Goal: Task Accomplishment & Management: Use online tool/utility

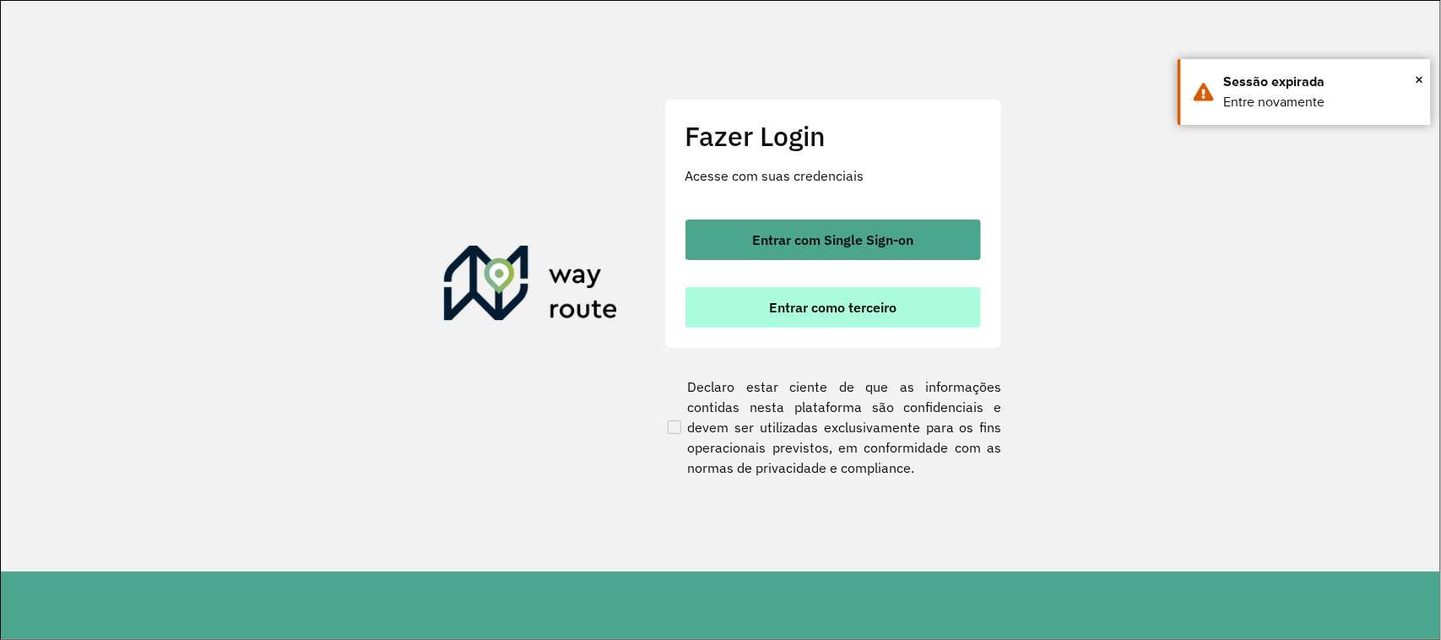
click at [854, 310] on span "Entrar como terceiro" at bounding box center [832, 307] width 127 height 14
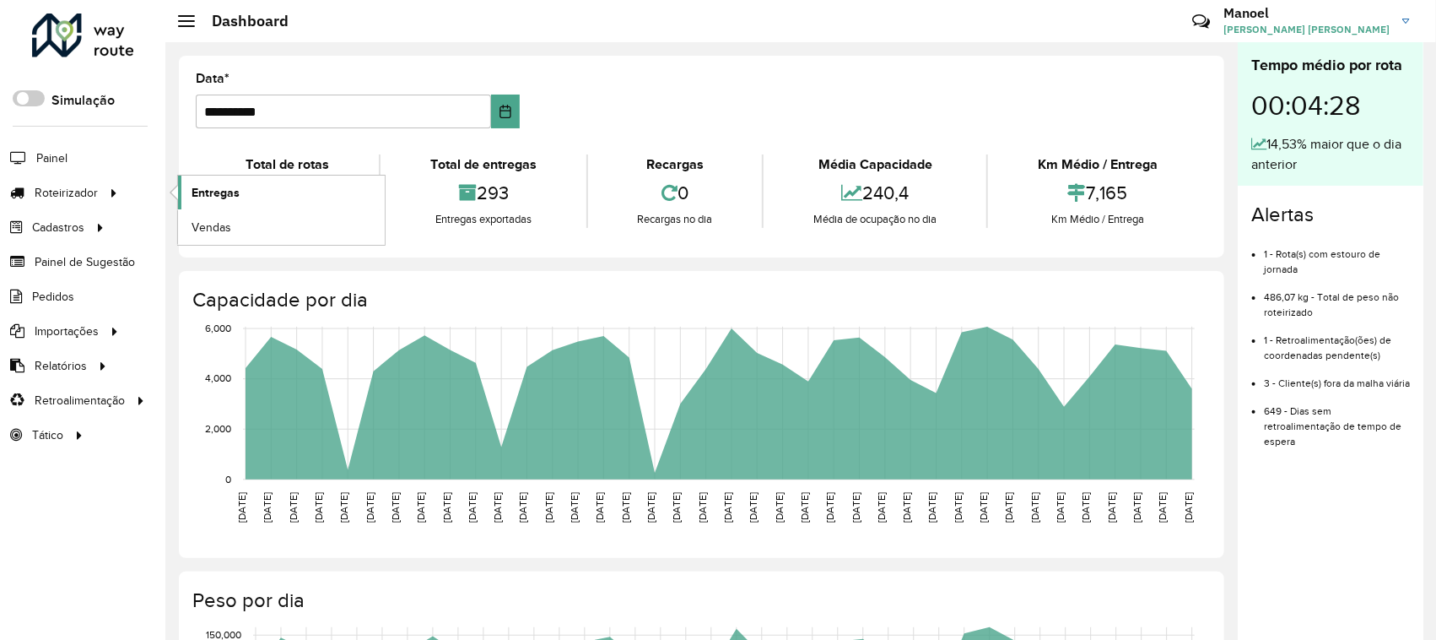
click at [209, 186] on span "Entregas" at bounding box center [216, 193] width 48 height 18
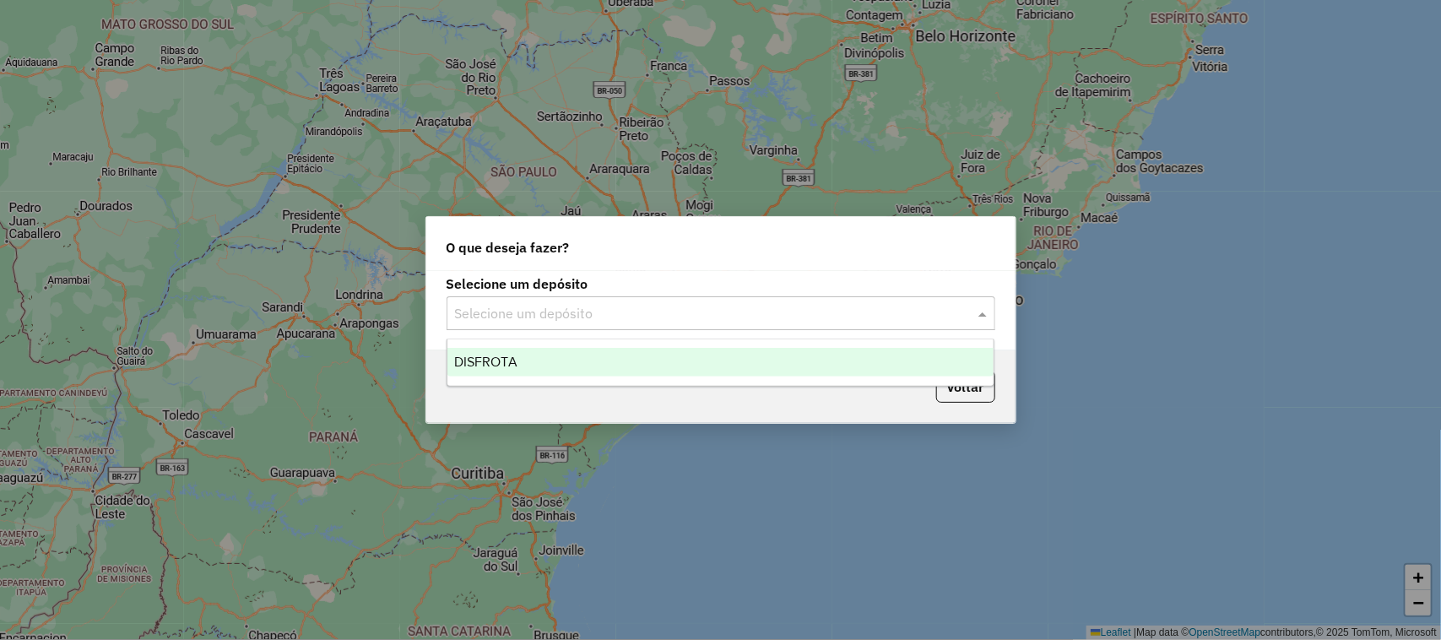
click at [662, 317] on input "text" at bounding box center [704, 314] width 498 height 20
click at [557, 368] on div "DISFROTA" at bounding box center [720, 362] width 547 height 29
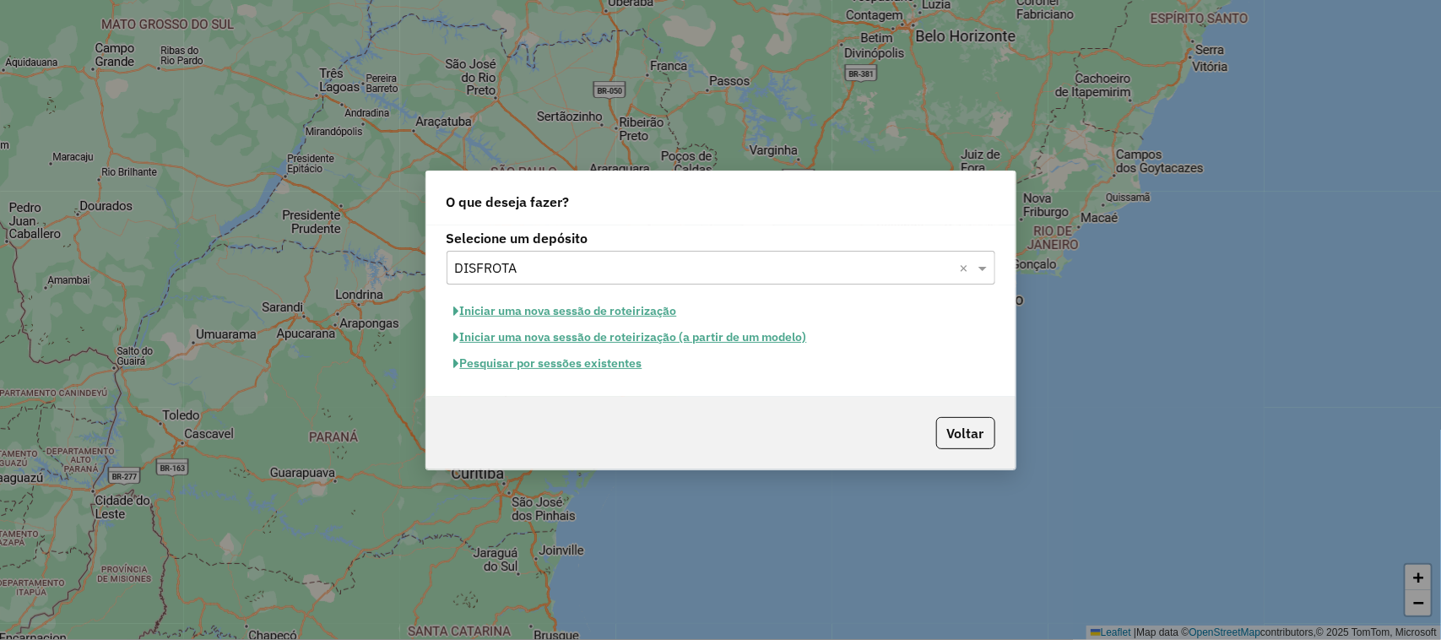
click at [576, 368] on button "Pesquisar por sessões existentes" at bounding box center [547, 363] width 203 height 26
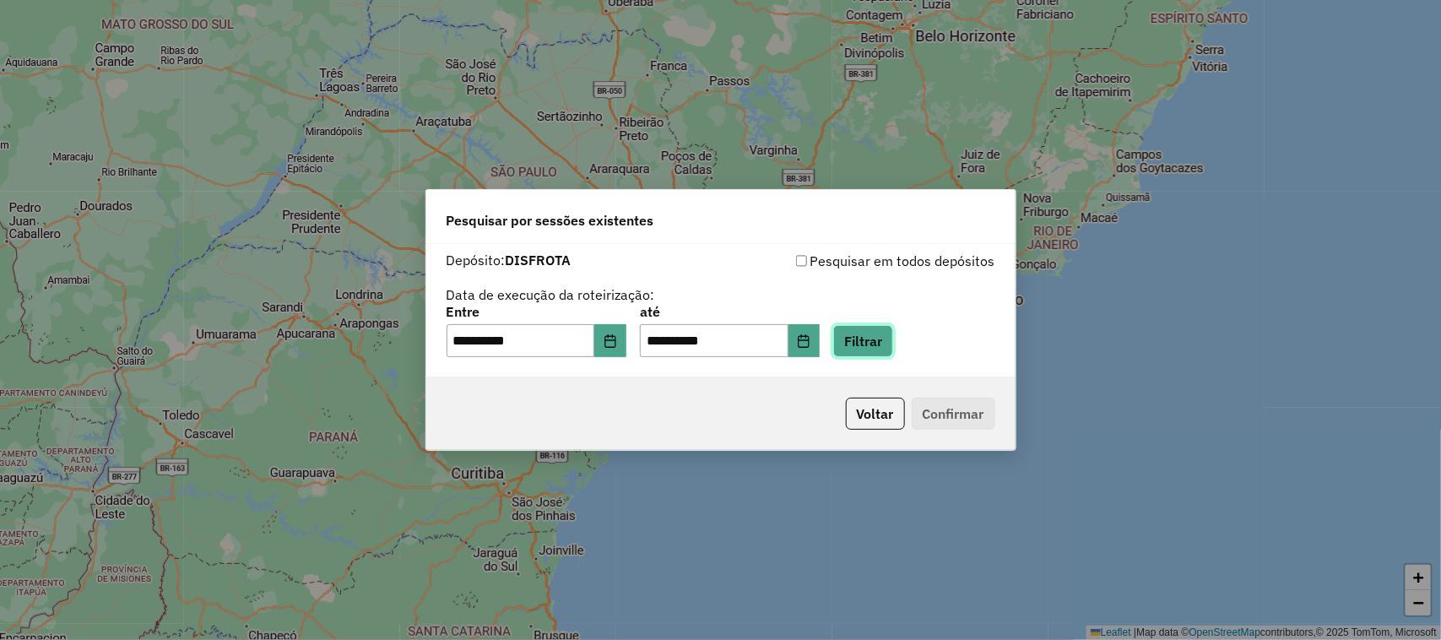
click at [893, 330] on button "Filtrar" at bounding box center [863, 341] width 60 height 32
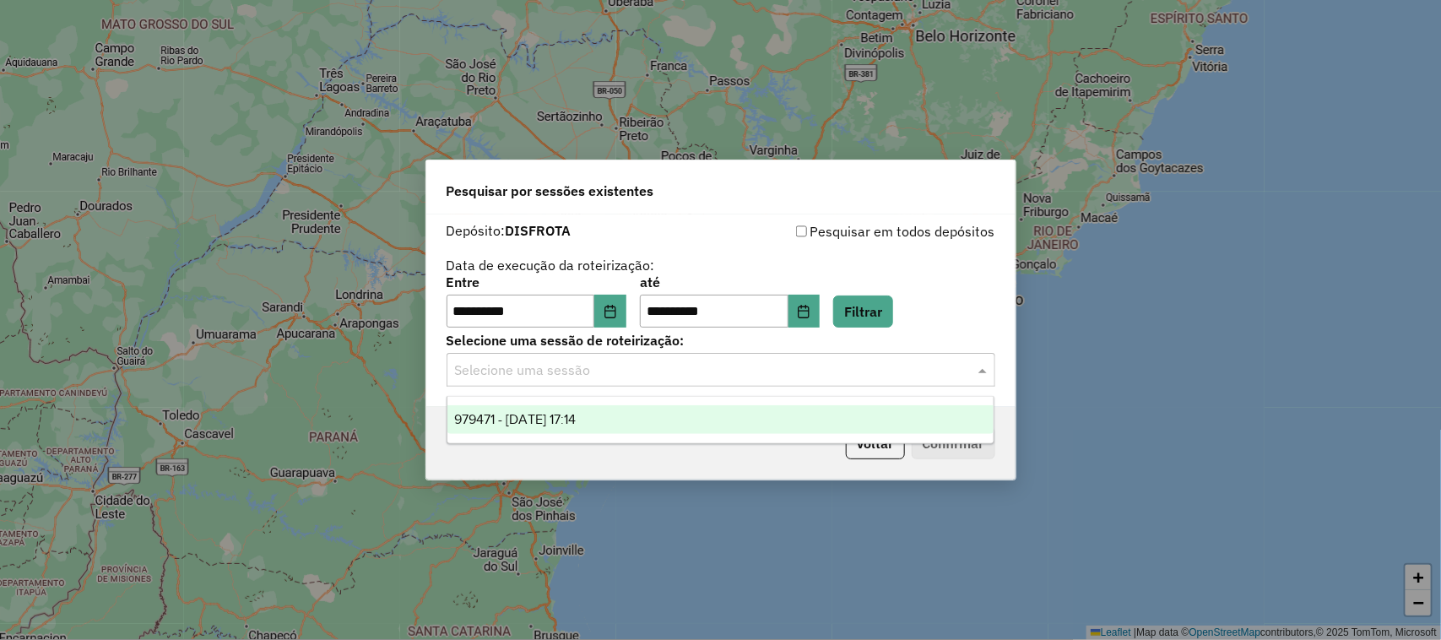
click at [574, 365] on input "text" at bounding box center [704, 370] width 498 height 20
click at [567, 410] on div "979471 - [DATE] 17:14" at bounding box center [720, 419] width 547 height 29
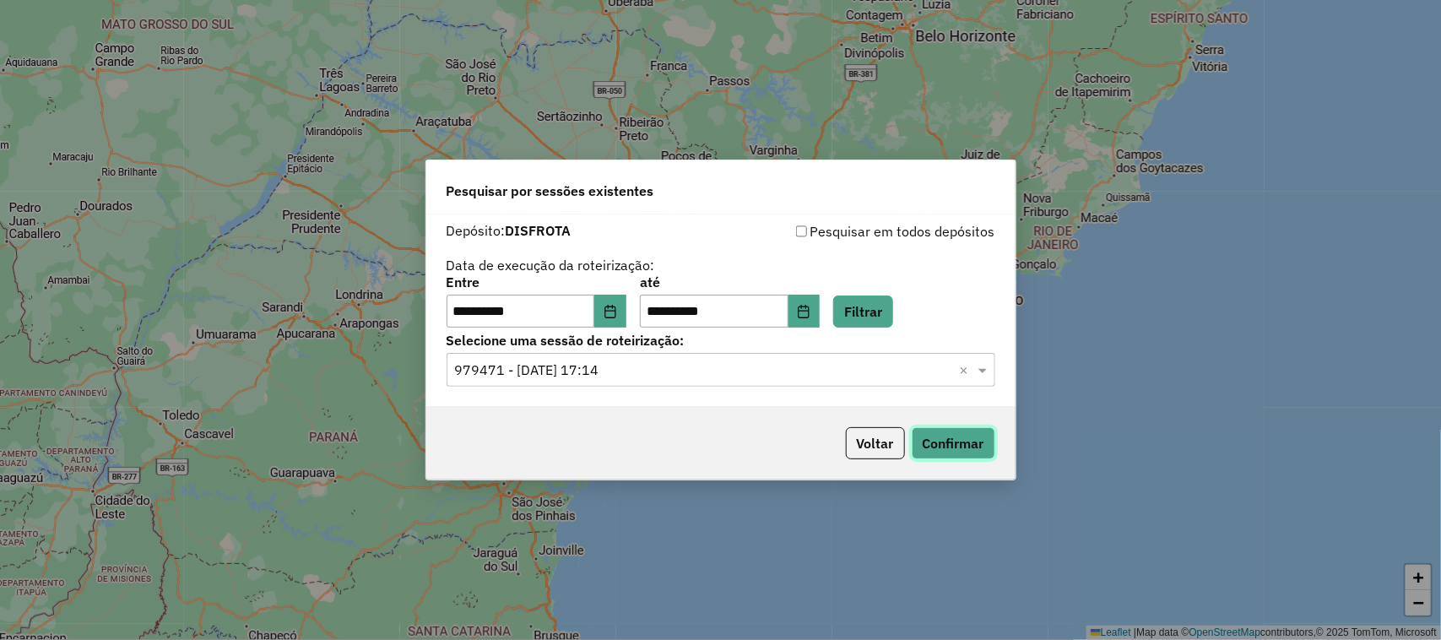
click at [956, 441] on button "Confirmar" at bounding box center [953, 443] width 84 height 32
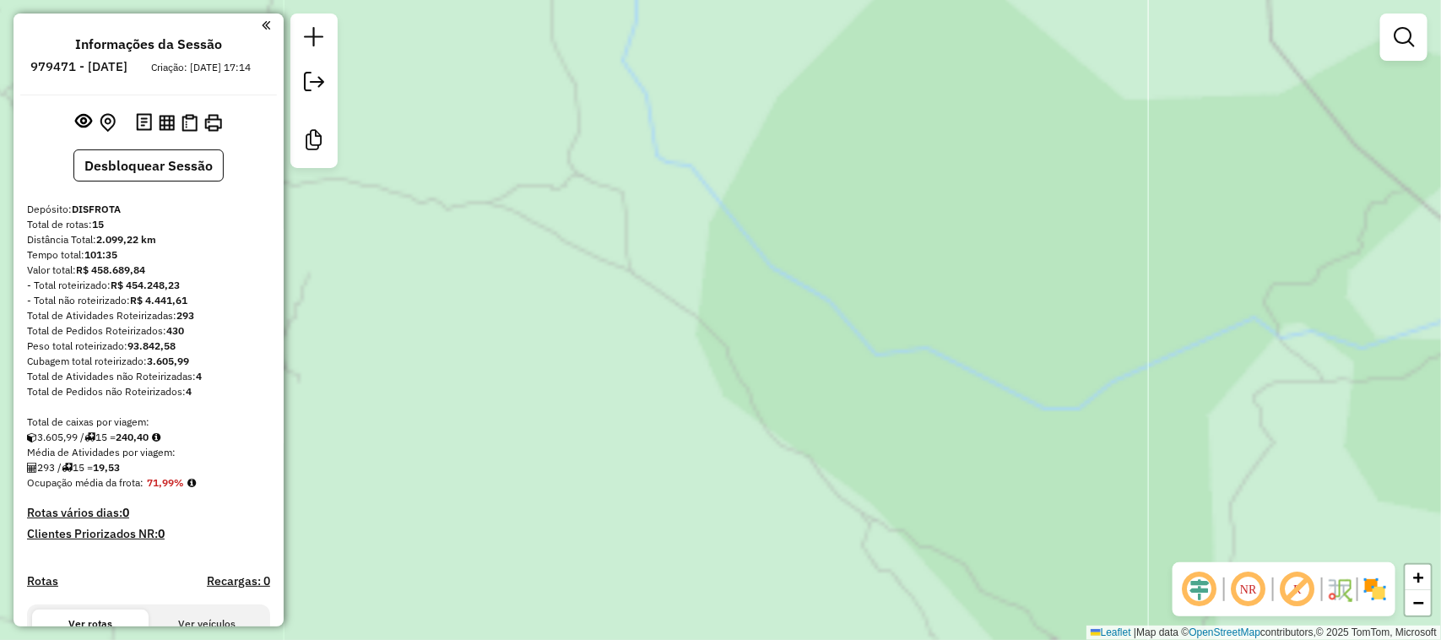
drag, startPoint x: 901, startPoint y: 572, endPoint x: 981, endPoint y: 643, distance: 106.4
click at [981, 639] on html "Aguarde... Pop-up bloqueado! Seu navegador bloqueou automáticamente a abertura …" at bounding box center [720, 320] width 1441 height 640
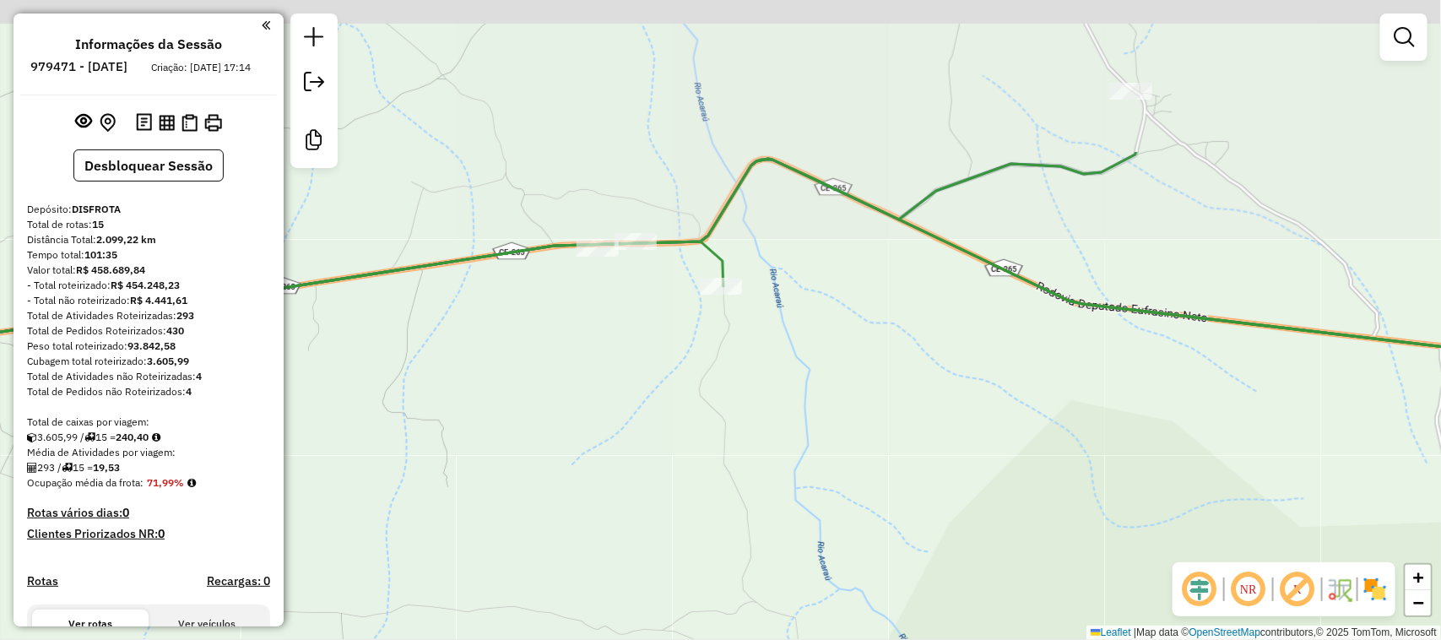
drag, startPoint x: 981, startPoint y: 475, endPoint x: 882, endPoint y: 681, distance: 228.7
click at [882, 639] on html "Aguarde... Pop-up bloqueado! Seu navegador bloqueou automáticamente a abertura …" at bounding box center [720, 320] width 1441 height 640
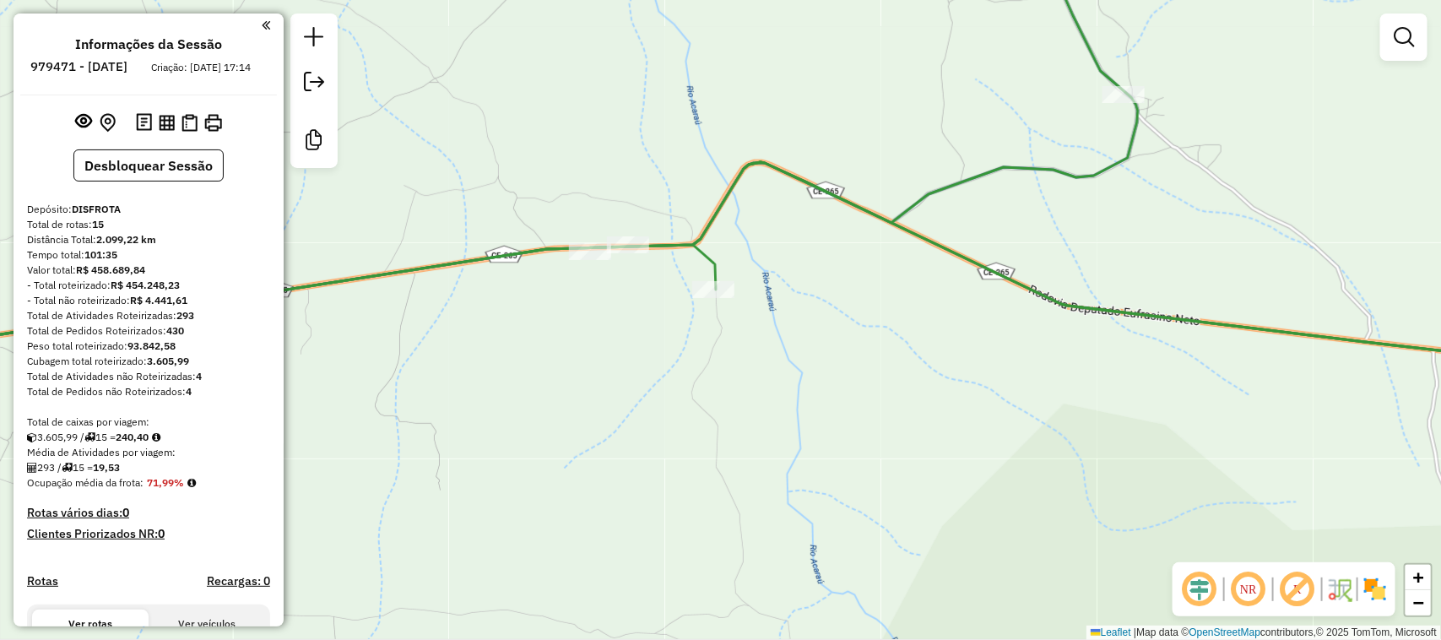
drag, startPoint x: 1021, startPoint y: 381, endPoint x: 979, endPoint y: 483, distance: 109.7
click at [979, 483] on div "Janela de atendimento Grade de atendimento Capacidade Transportadoras Veículos …" at bounding box center [720, 320] width 1441 height 640
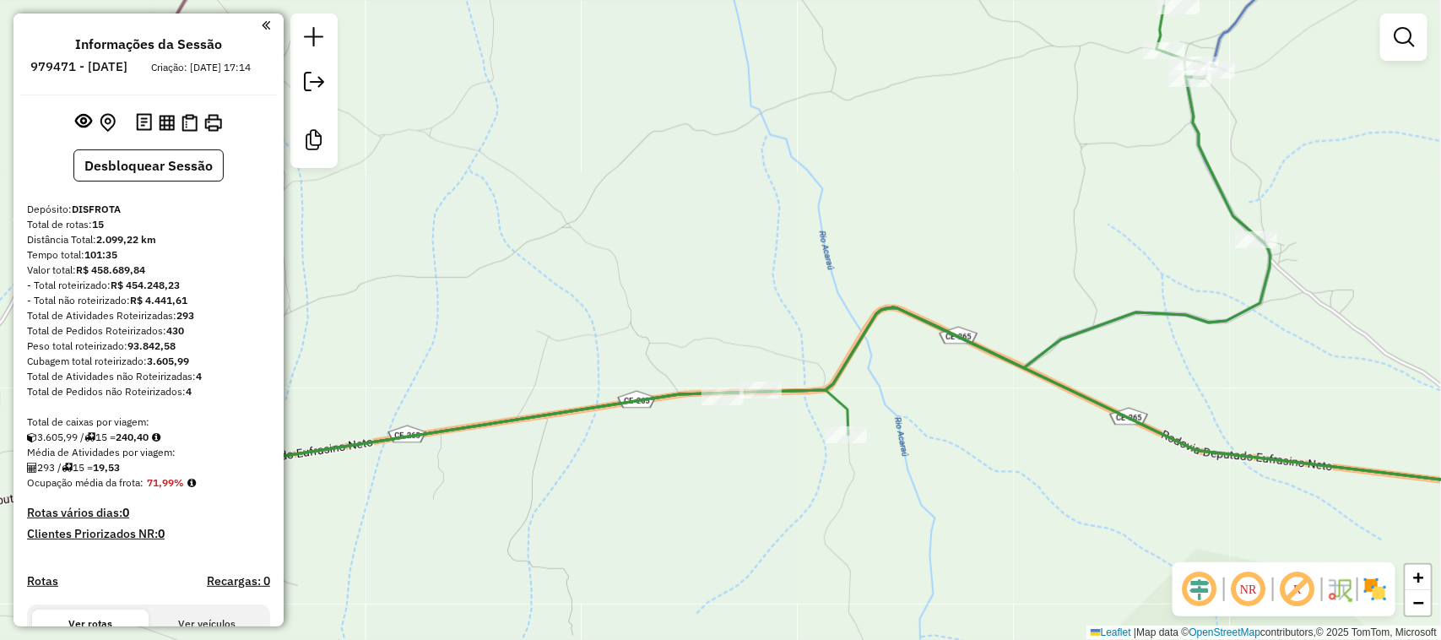
drag, startPoint x: 905, startPoint y: 473, endPoint x: 1112, endPoint y: 462, distance: 207.1
click at [1112, 462] on div "Janela de atendimento Grade de atendimento Capacidade Transportadoras Veículos …" at bounding box center [720, 320] width 1441 height 640
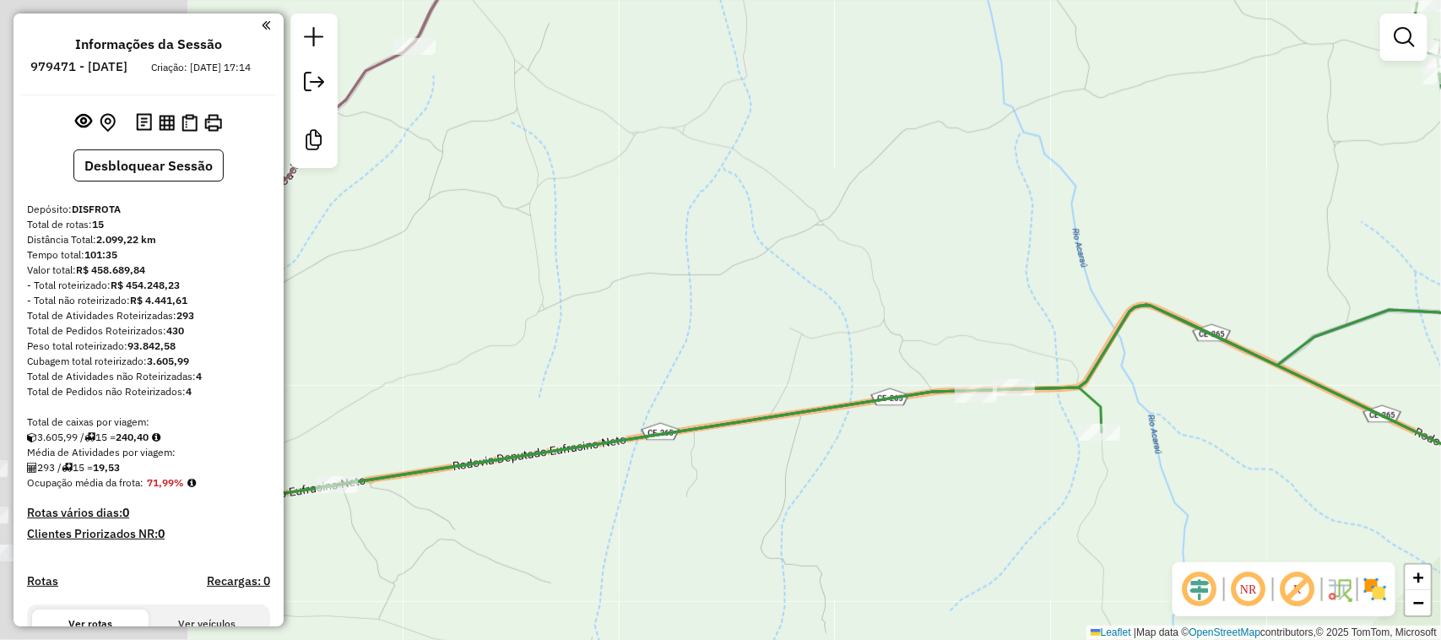
drag, startPoint x: 833, startPoint y: 525, endPoint x: 1032, endPoint y: 525, distance: 199.2
click at [1022, 525] on div "Janela de atendimento Grade de atendimento Capacidade Transportadoras Veículos …" at bounding box center [720, 320] width 1441 height 640
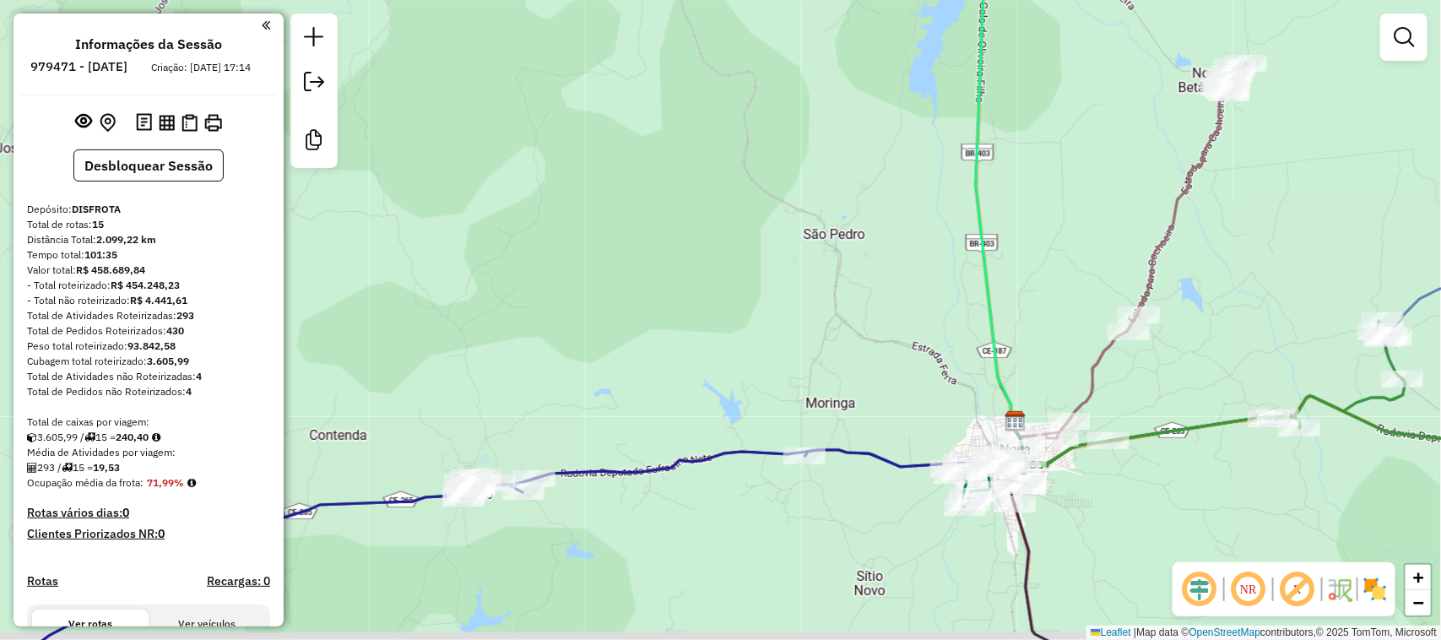
drag, startPoint x: 1209, startPoint y: 515, endPoint x: 1199, endPoint y: 498, distance: 19.7
click at [1209, 498] on div "Janela de atendimento Grade de atendimento Capacidade Transportadoras Veículos …" at bounding box center [720, 320] width 1441 height 640
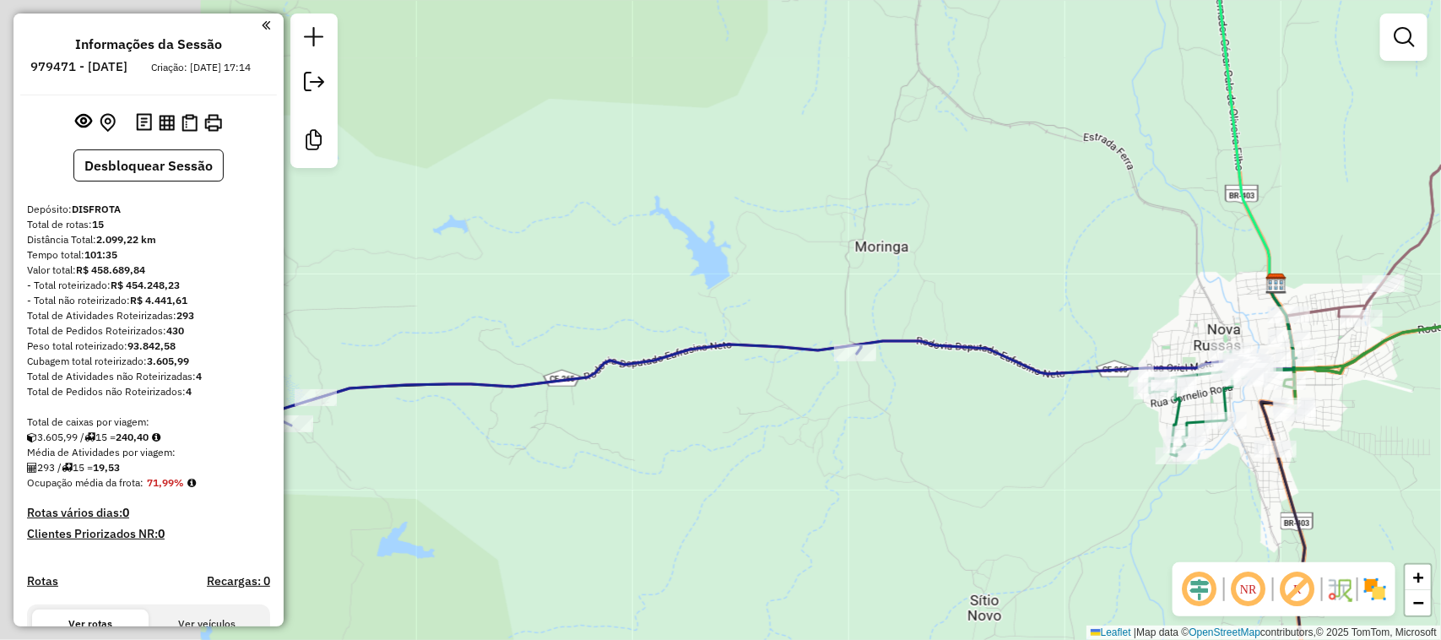
drag, startPoint x: 897, startPoint y: 407, endPoint x: 931, endPoint y: 398, distance: 34.8
click at [929, 399] on div "Janela de atendimento Grade de atendimento Capacidade Transportadoras Veículos …" at bounding box center [720, 320] width 1441 height 640
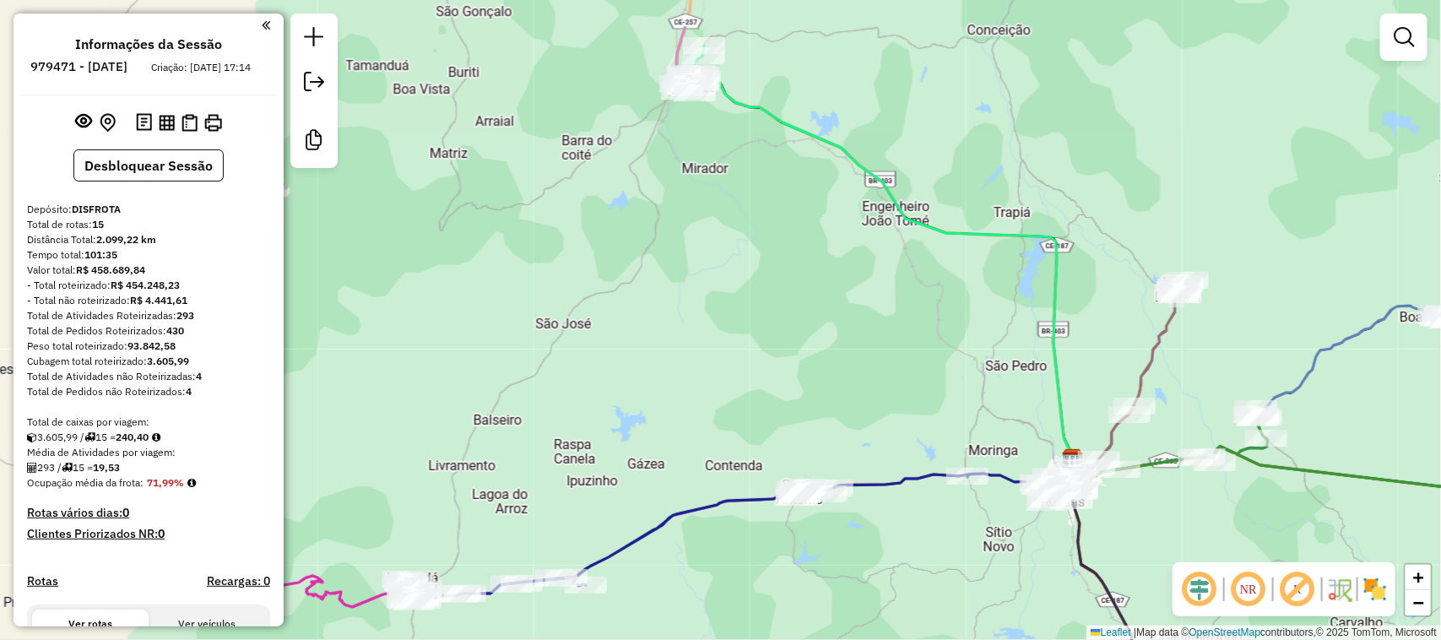
drag, startPoint x: 896, startPoint y: 304, endPoint x: 917, endPoint y: 381, distance: 80.5
click at [983, 394] on div "Janela de atendimento Grade de atendimento Capacidade Transportadoras Veículos …" at bounding box center [720, 320] width 1441 height 640
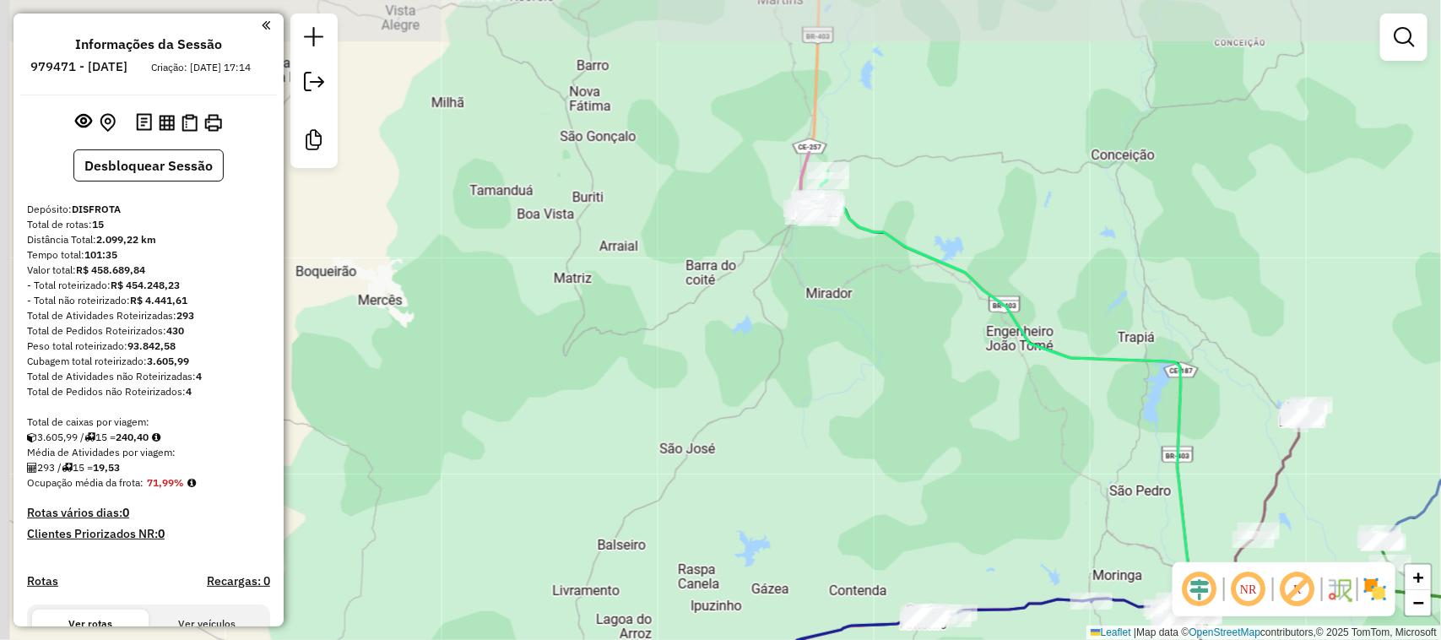
click at [730, 445] on div "Janela de atendimento Grade de atendimento Capacidade Transportadoras Veículos …" at bounding box center [720, 320] width 1441 height 640
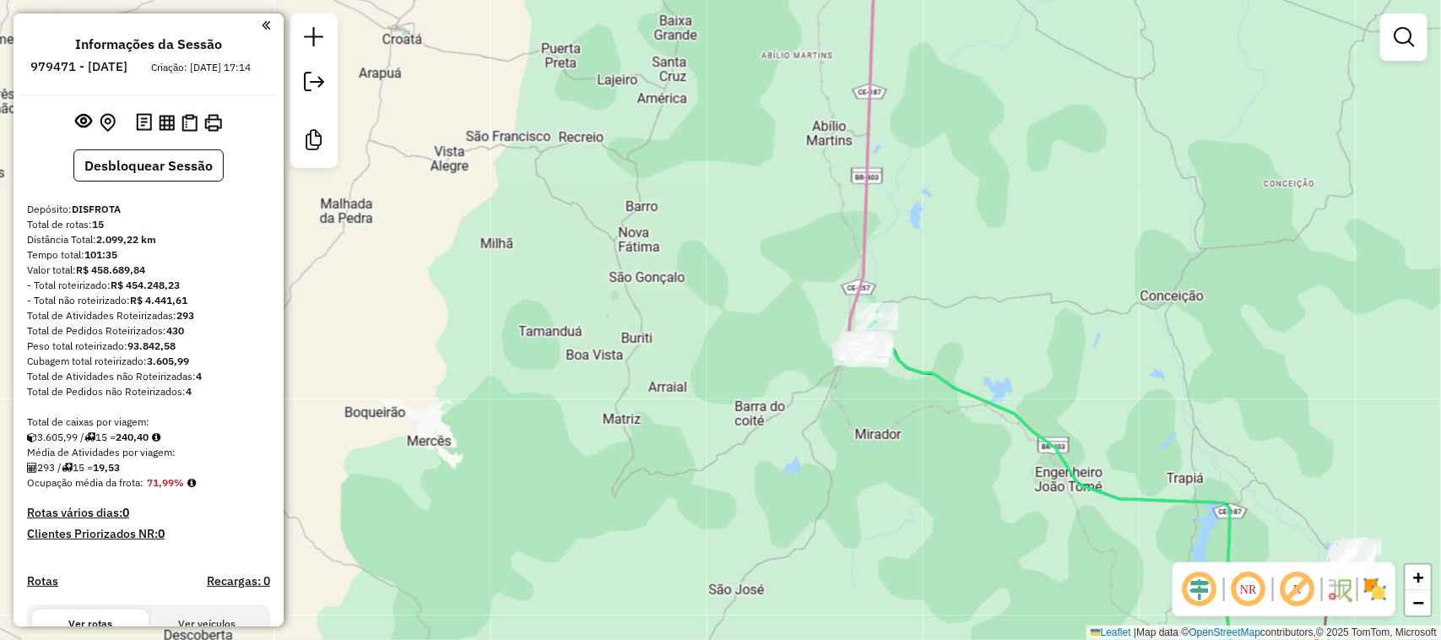
drag, startPoint x: 731, startPoint y: 283, endPoint x: 741, endPoint y: 597, distance: 314.1
click at [739, 595] on div "Janela de atendimento Grade de atendimento Capacidade Transportadoras Veículos …" at bounding box center [720, 320] width 1441 height 640
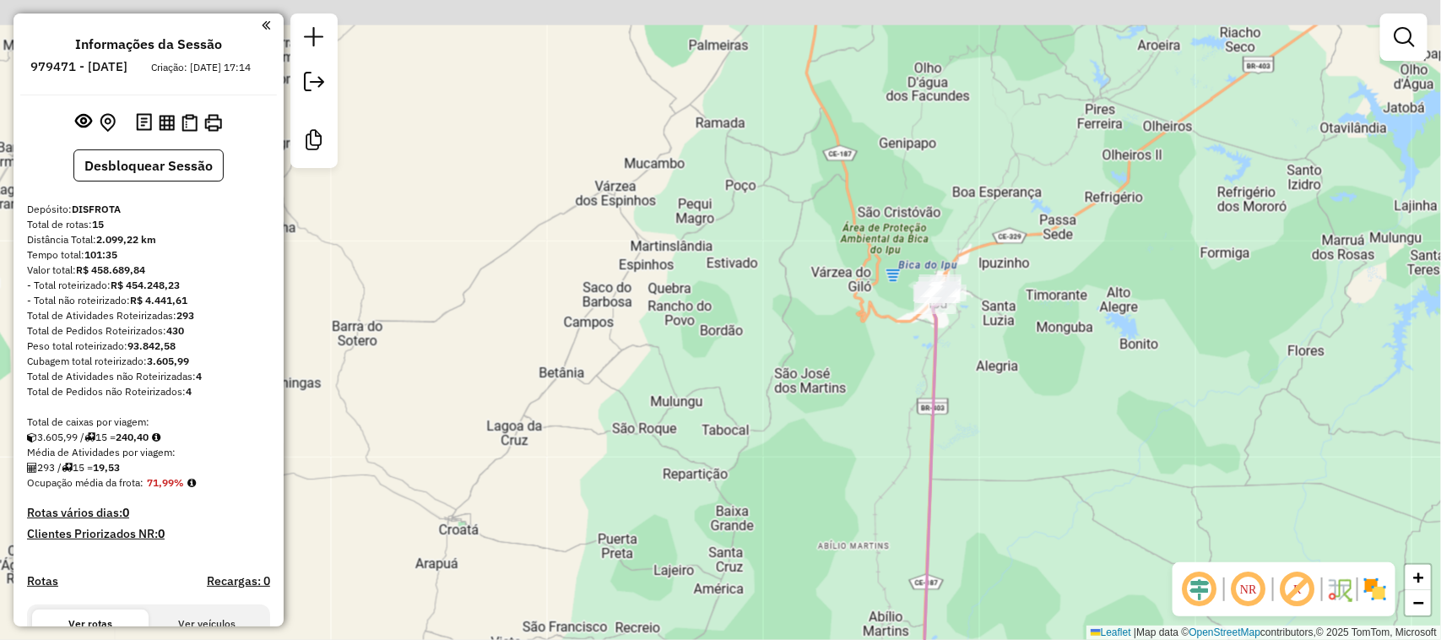
click at [934, 562] on icon at bounding box center [925, 559] width 40 height 553
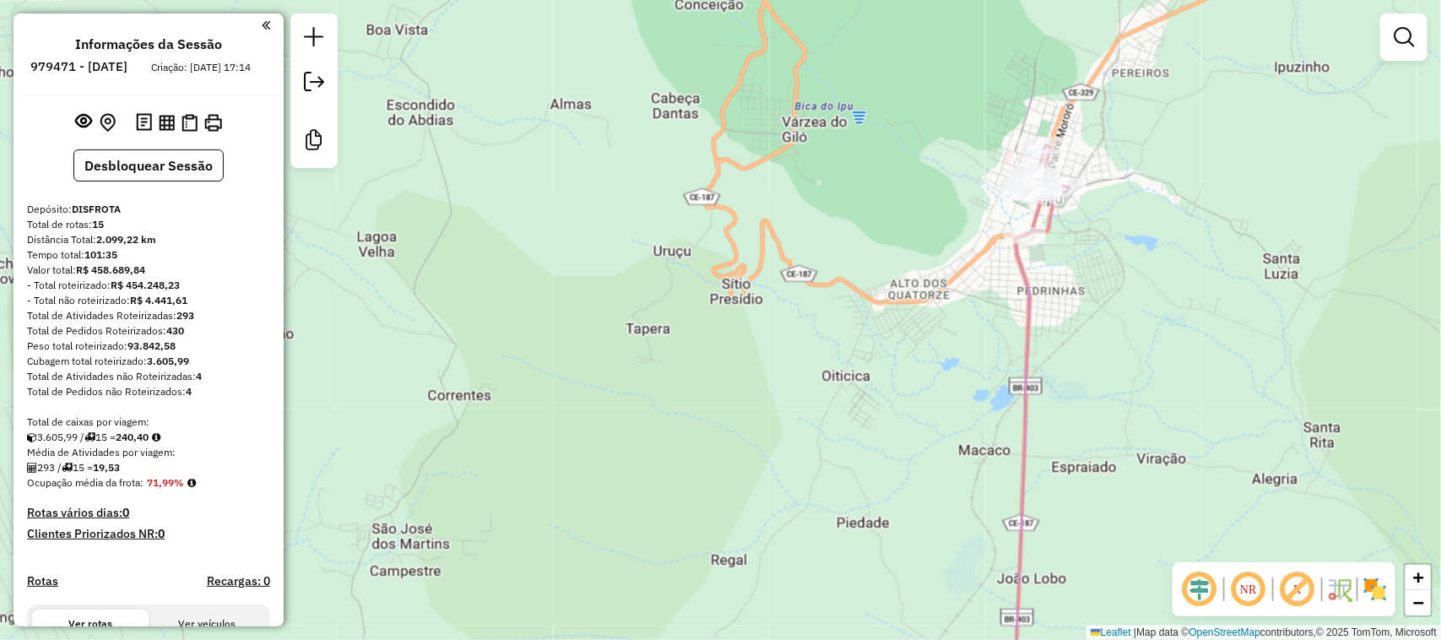
drag, startPoint x: 1144, startPoint y: 293, endPoint x: 996, endPoint y: 309, distance: 149.4
click at [1015, 306] on div "Janela de atendimento Grade de atendimento Capacidade Transportadoras Veículos …" at bounding box center [720, 320] width 1441 height 640
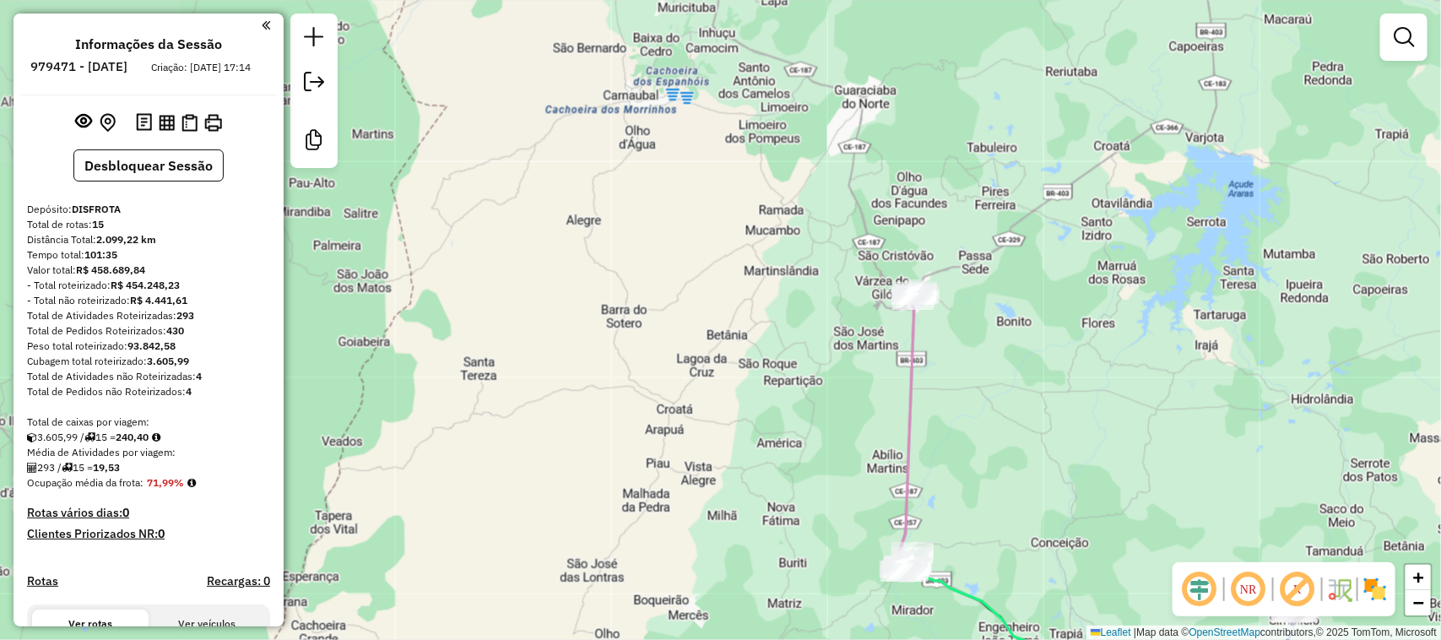
drag, startPoint x: 1154, startPoint y: 367, endPoint x: 817, endPoint y: 143, distance: 404.2
click at [857, 178] on div "Janela de atendimento Grade de atendimento Capacidade Transportadoras Veículos …" at bounding box center [720, 320] width 1441 height 640
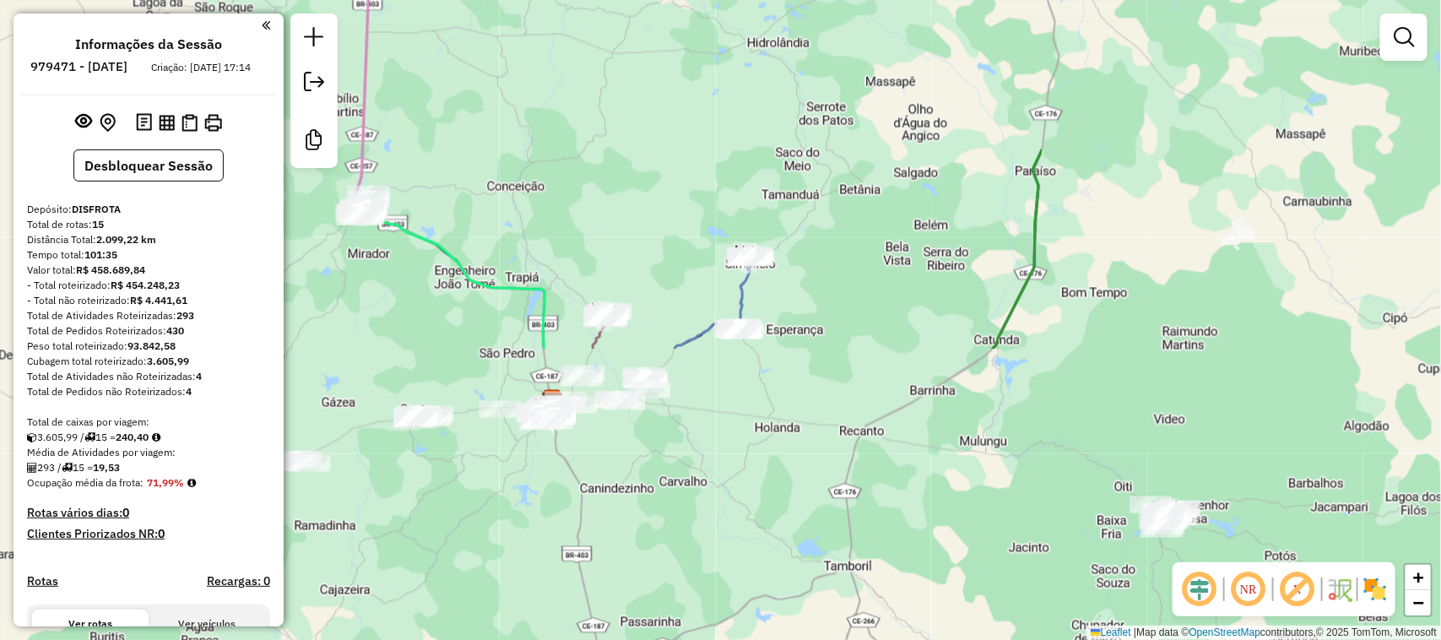
drag, startPoint x: 1049, startPoint y: 211, endPoint x: 958, endPoint y: 423, distance: 230.6
click at [962, 408] on div "Janela de atendimento Grade de atendimento Capacidade Transportadoras Veículos …" at bounding box center [720, 320] width 1441 height 640
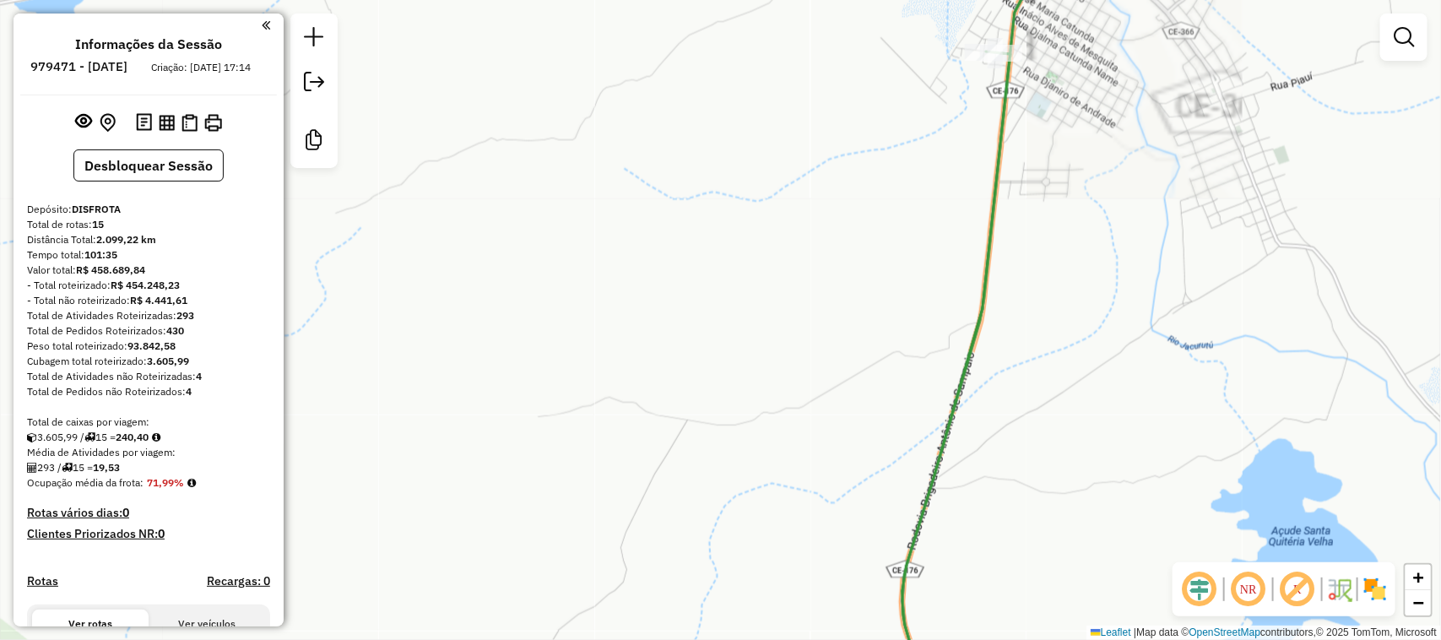
drag, startPoint x: 1159, startPoint y: 306, endPoint x: 1154, endPoint y: 347, distance: 40.7
click at [1156, 342] on div "Janela de atendimento Grade de atendimento Capacidade Transportadoras Veículos …" at bounding box center [720, 320] width 1441 height 640
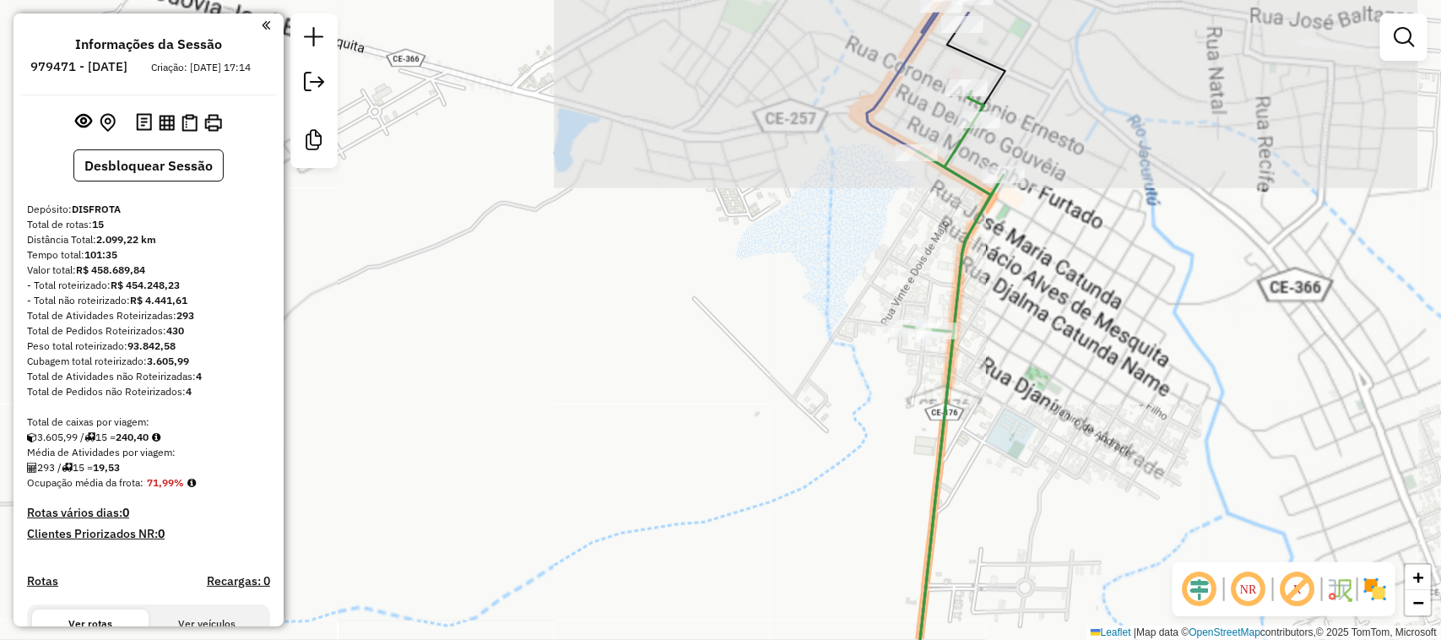
drag, startPoint x: 1137, startPoint y: 349, endPoint x: 1137, endPoint y: 411, distance: 62.4
click at [1137, 410] on div "Janela de atendimento Grade de atendimento Capacidade Transportadoras Veículos …" at bounding box center [720, 320] width 1441 height 640
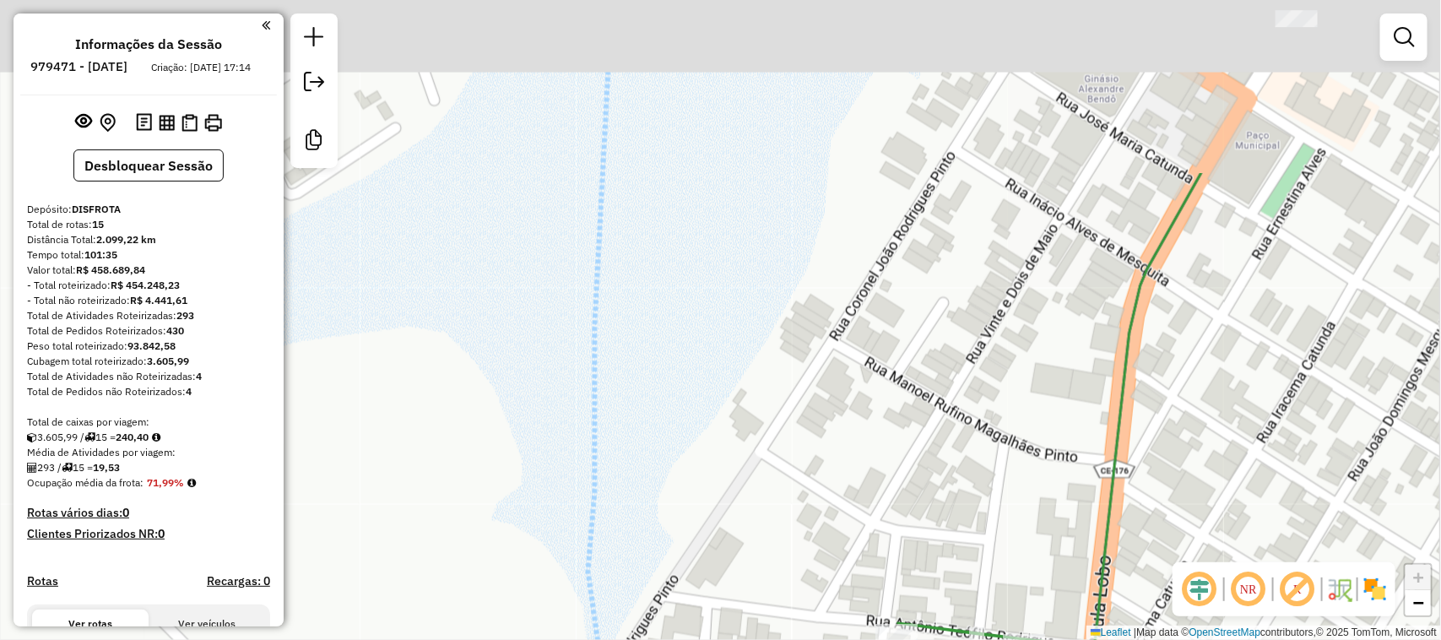
drag, startPoint x: 1143, startPoint y: 567, endPoint x: 1146, endPoint y: 542, distance: 25.4
click at [1138, 584] on div "Janela de atendimento Grade de atendimento Capacidade Transportadoras Veículos …" at bounding box center [720, 320] width 1441 height 640
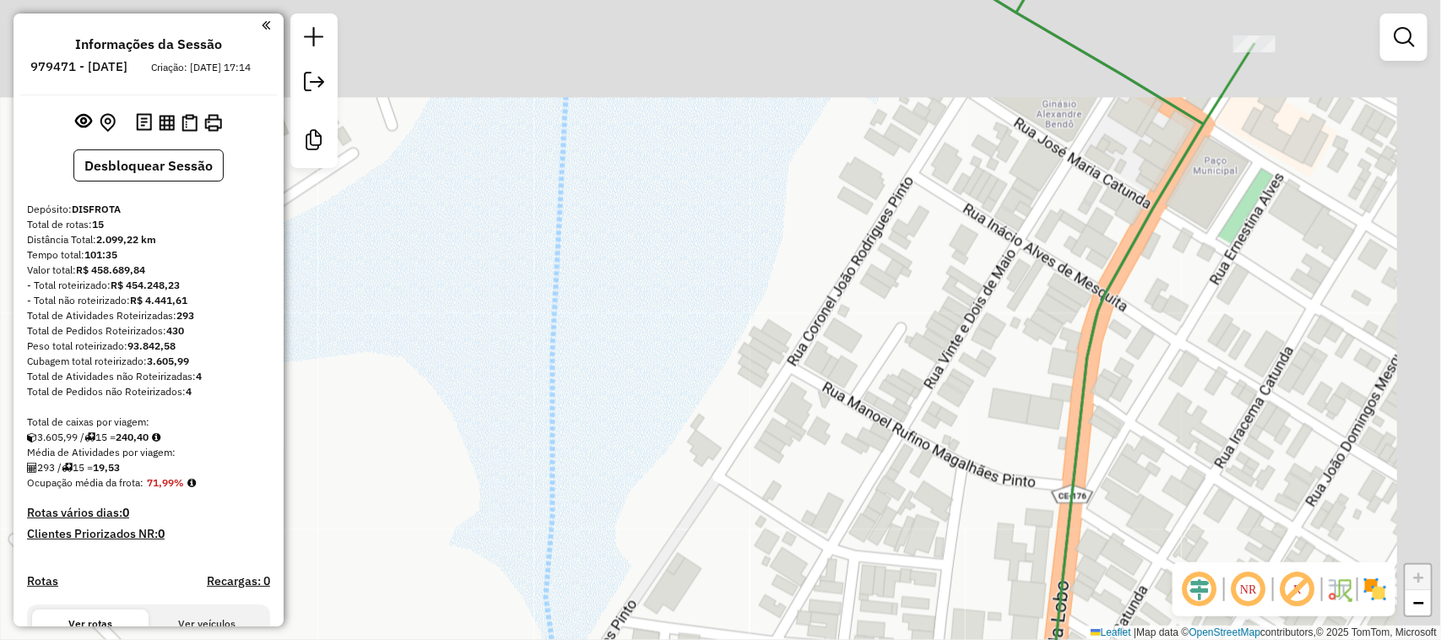
drag, startPoint x: 946, startPoint y: 295, endPoint x: 768, endPoint y: 351, distance: 186.6
click at [768, 351] on div "Janela de atendimento Grade de atendimento Capacidade Transportadoras Veículos …" at bounding box center [720, 320] width 1441 height 640
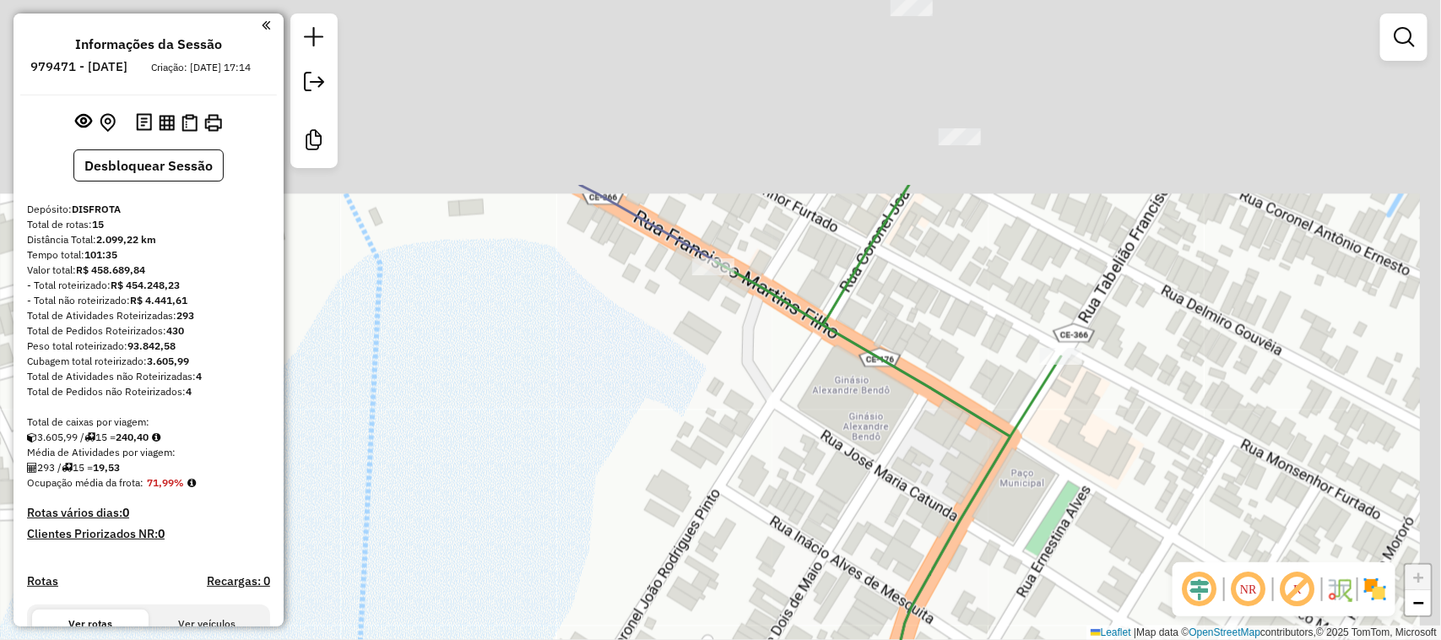
drag, startPoint x: 949, startPoint y: 465, endPoint x: 951, endPoint y: 511, distance: 45.6
click at [949, 512] on div "Janela de atendimento Grade de atendimento Capacidade Transportadoras Veículos …" at bounding box center [720, 320] width 1441 height 640
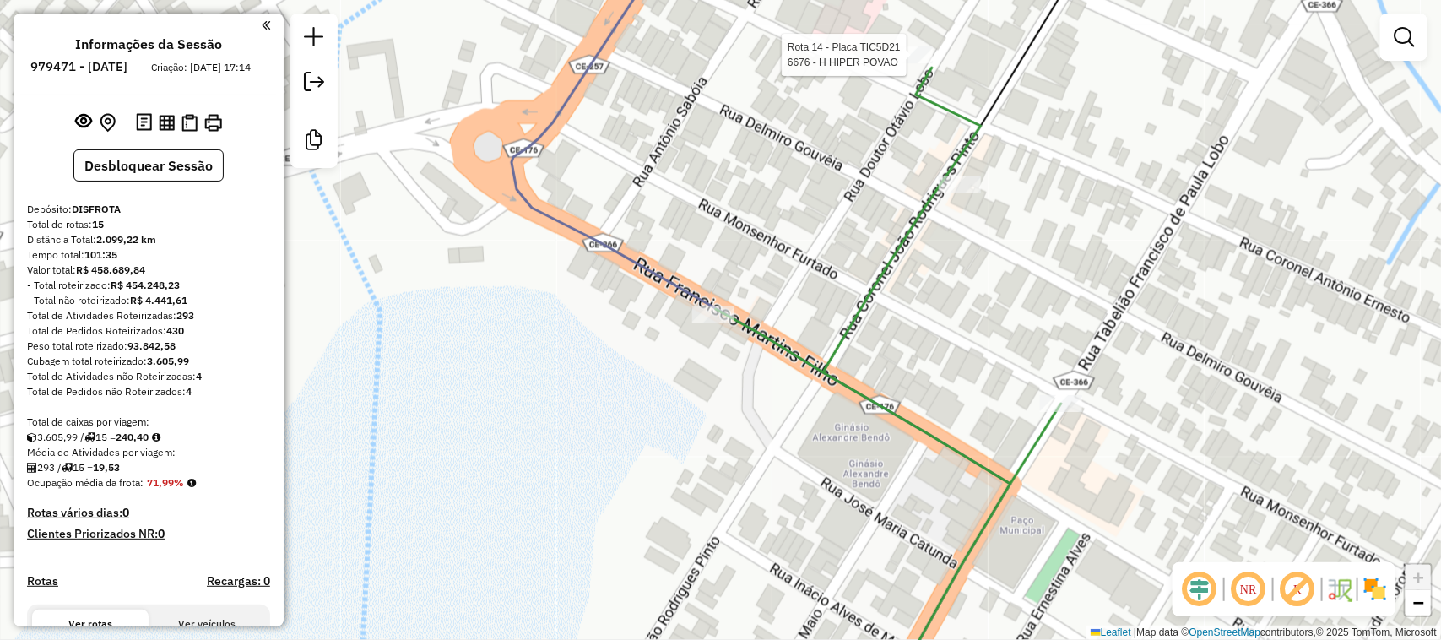
select select "**********"
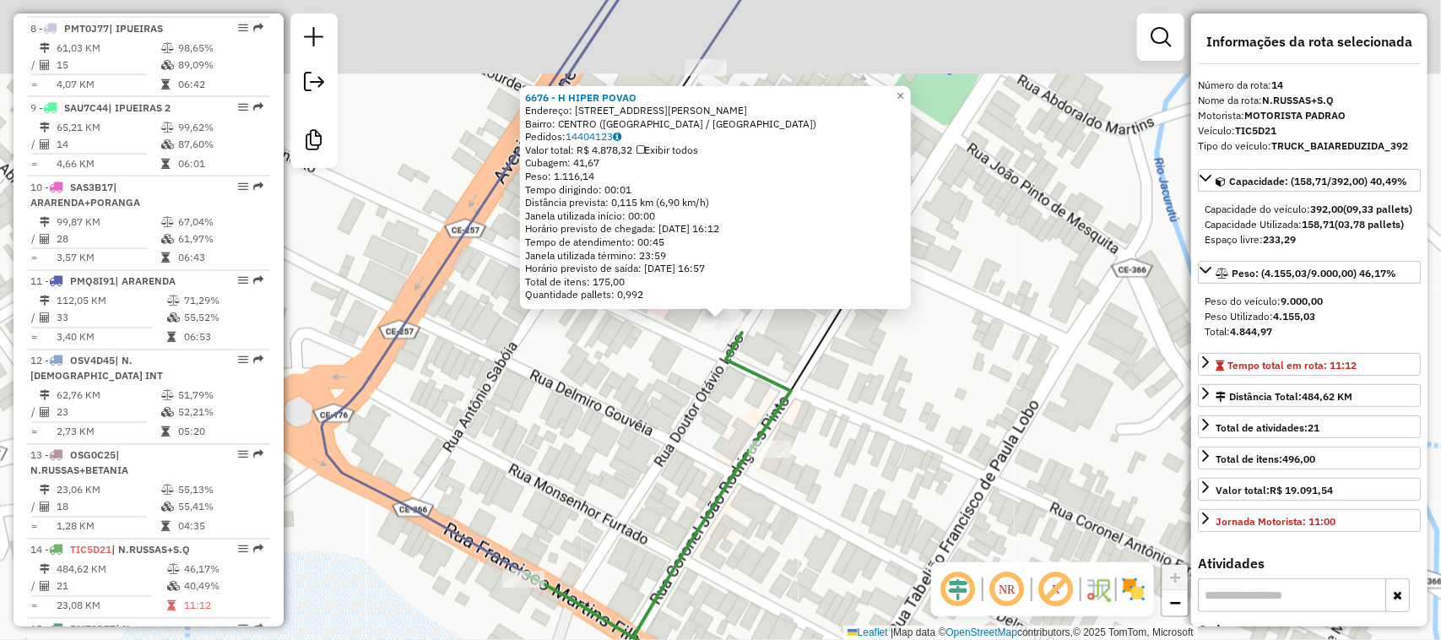
scroll to position [1549, 0]
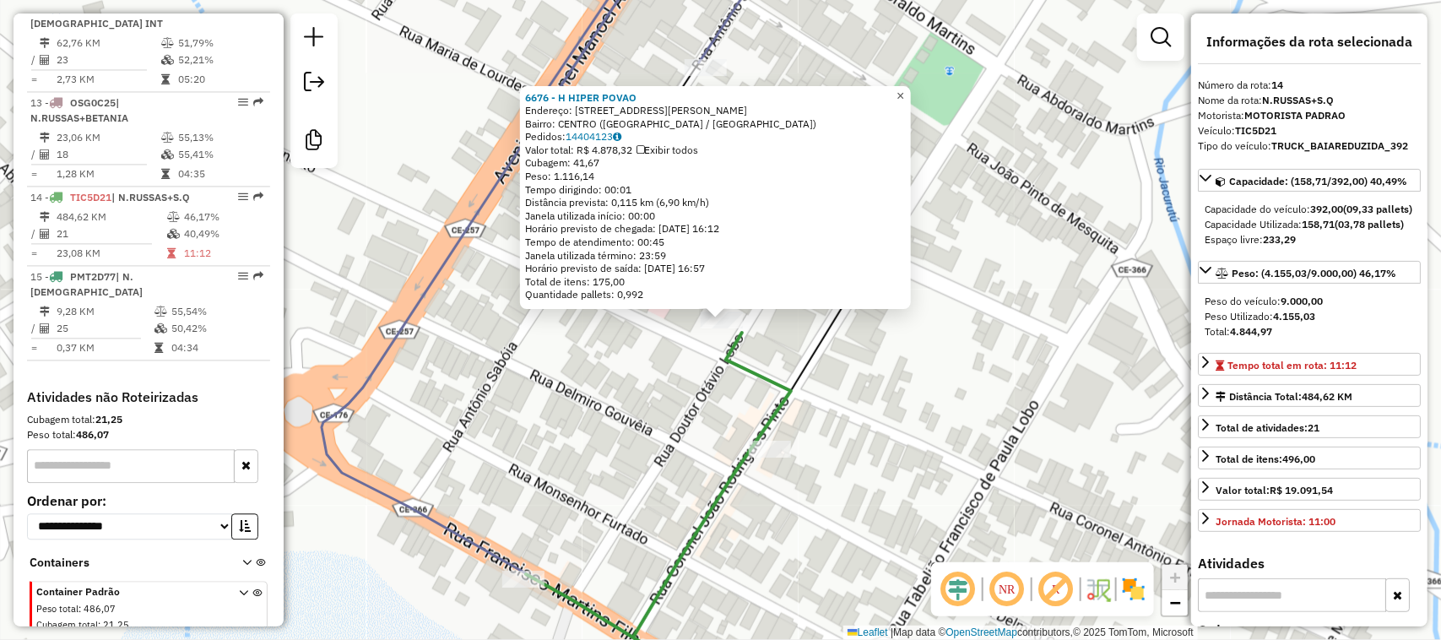
click at [904, 91] on span "×" at bounding box center [900, 96] width 8 height 14
